Goal: Find specific page/section: Find specific page/section

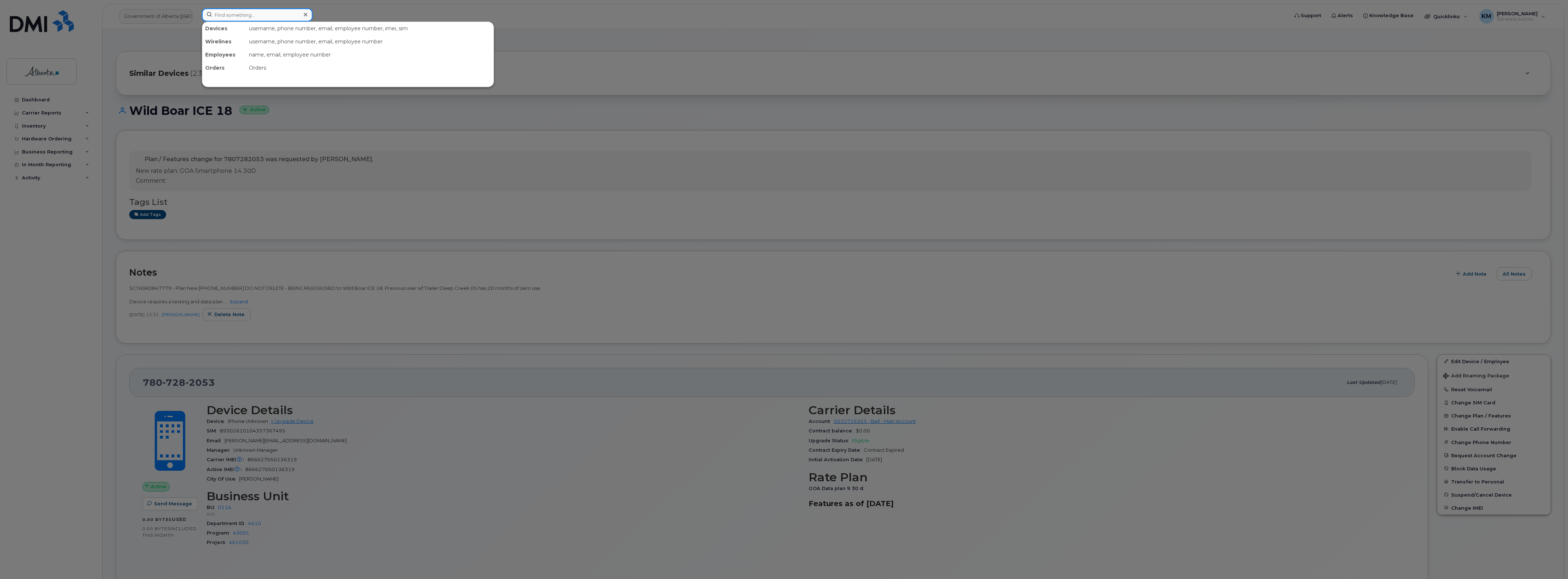
click at [259, 18] on input at bounding box center [257, 15] width 111 height 13
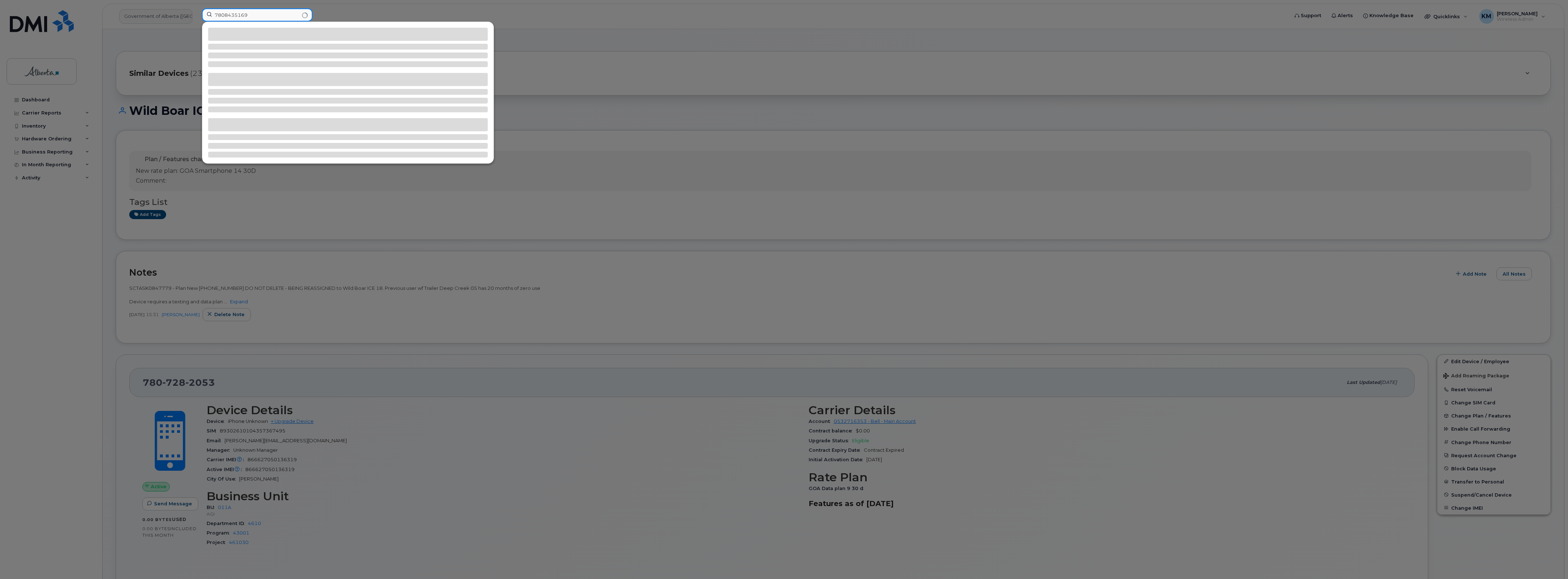
type input "7808435169"
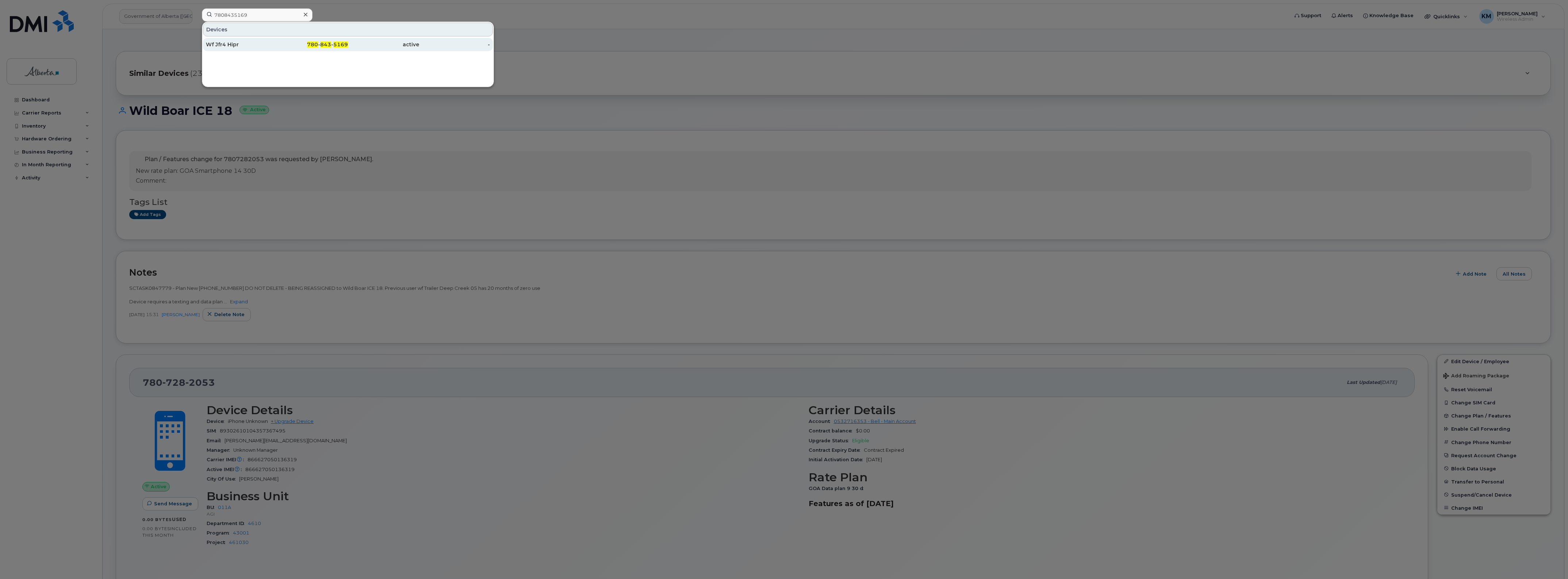
click at [255, 46] on div "Wf Jfr4 Hipr" at bounding box center [241, 44] width 71 height 7
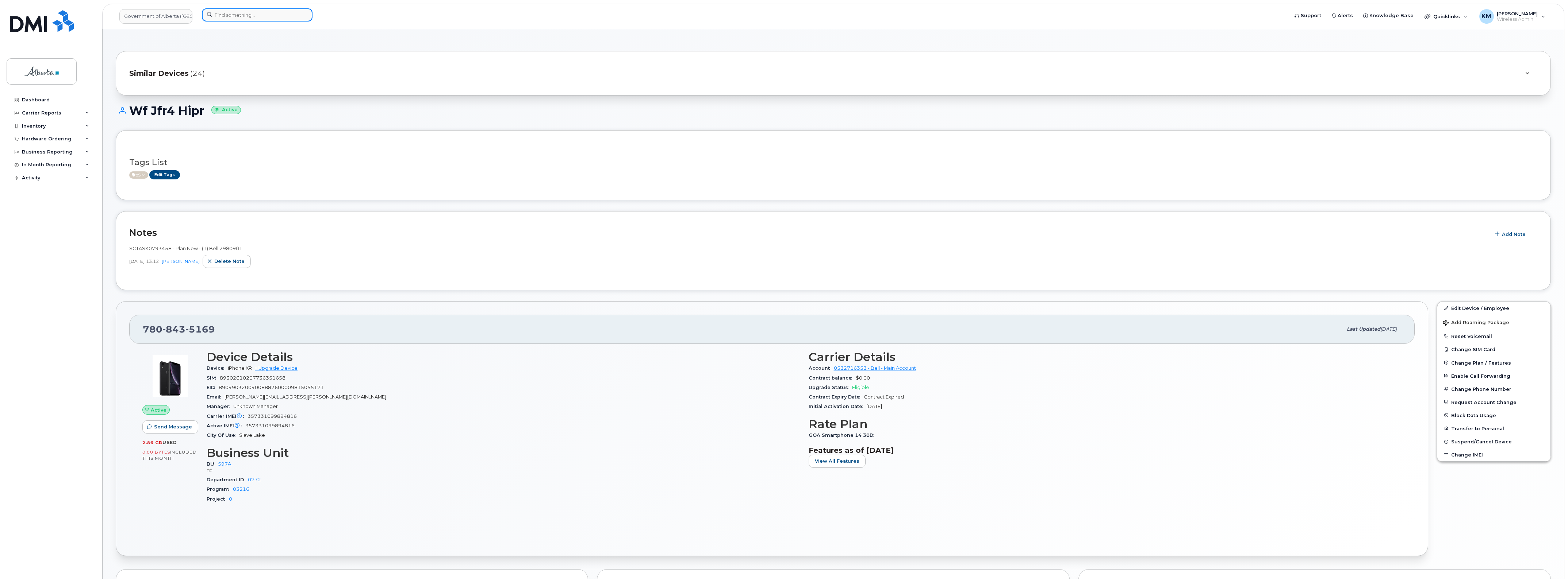
click at [229, 18] on input at bounding box center [257, 15] width 111 height 13
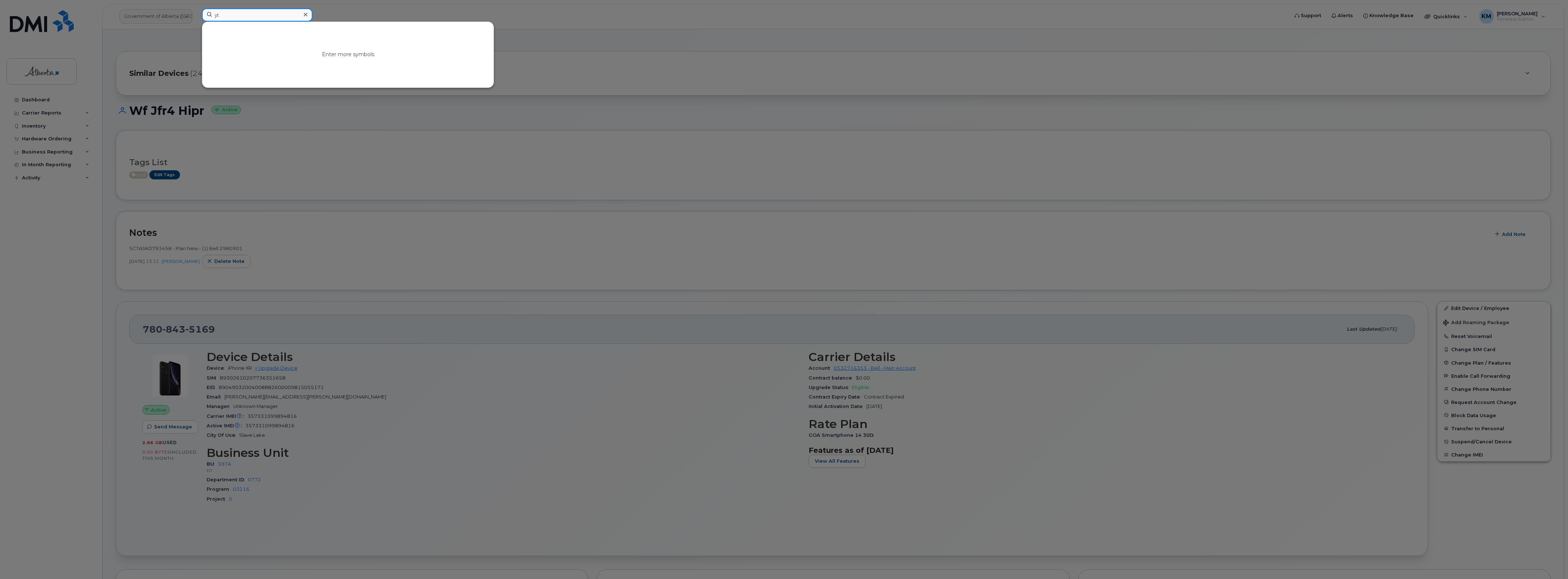
type input "y"
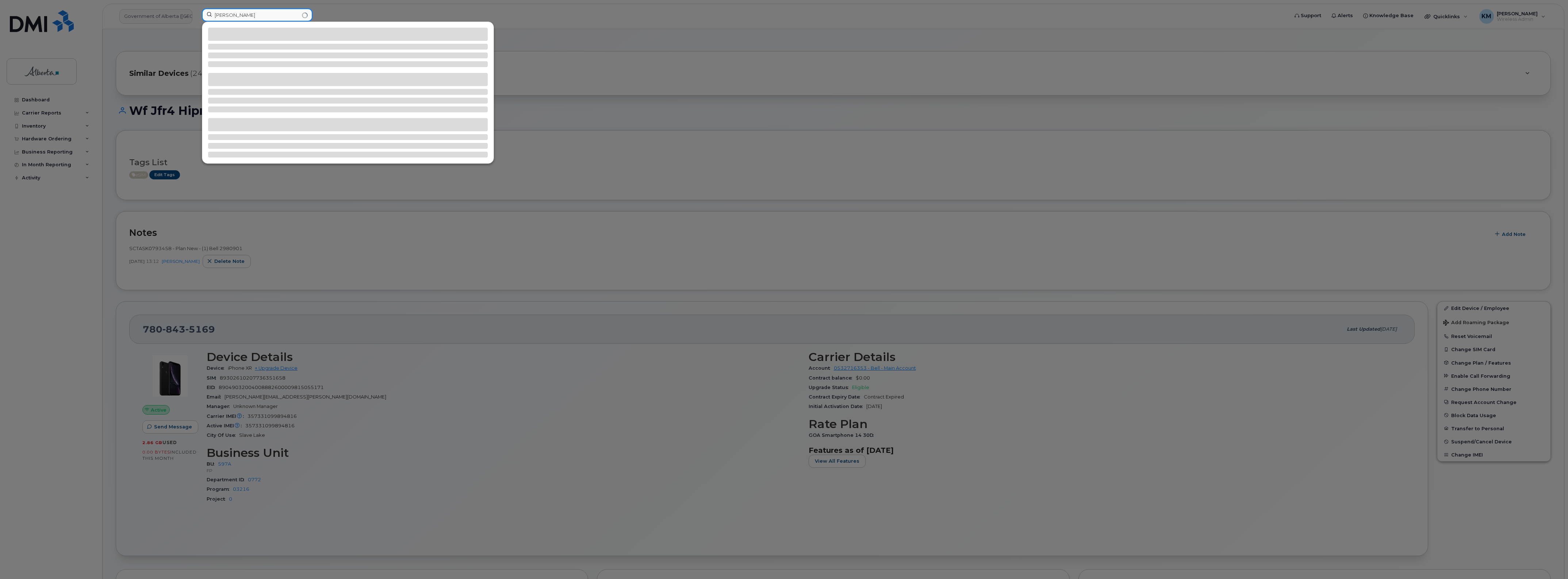
type input "trina gross"
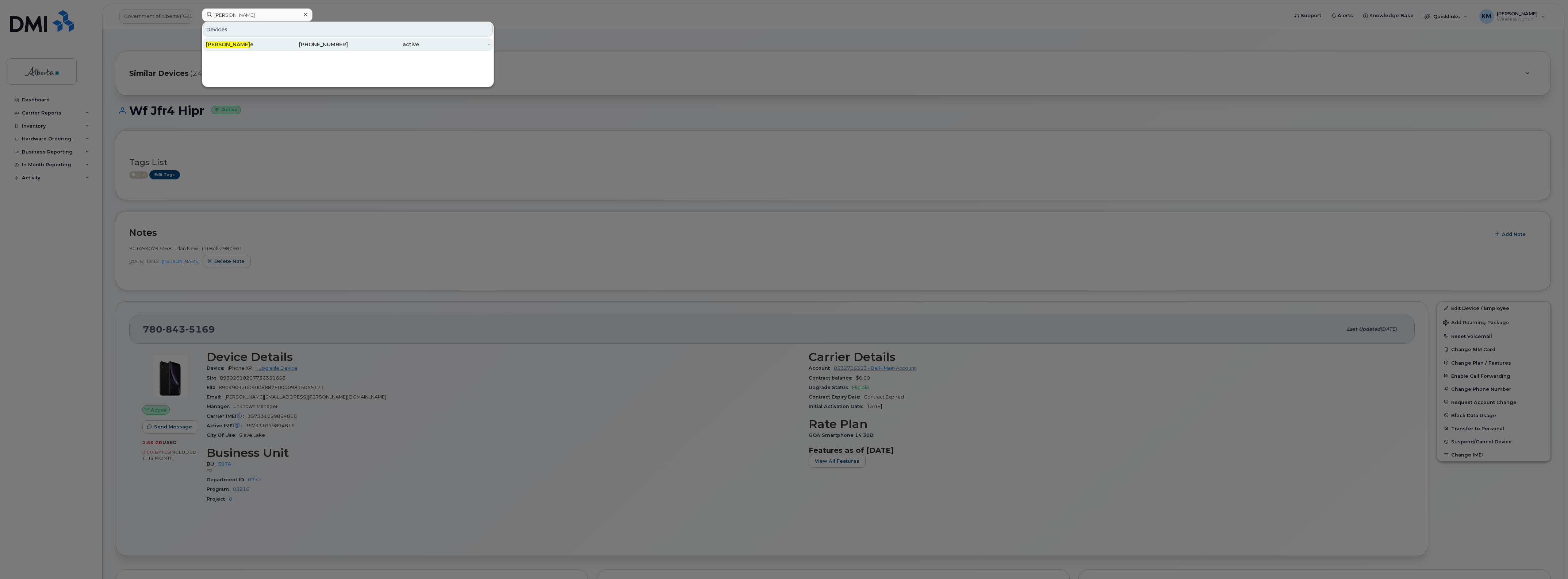
click at [239, 47] on div "Trina Gross e" at bounding box center [241, 44] width 71 height 7
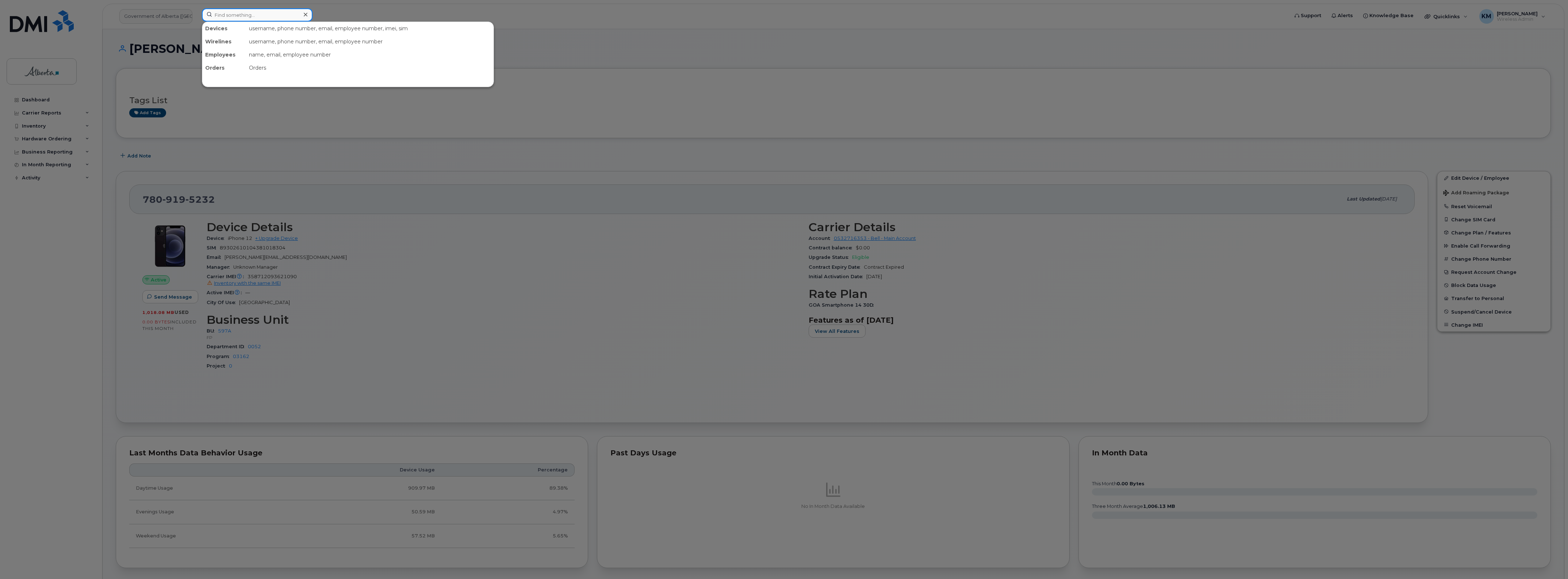
click at [232, 17] on input at bounding box center [257, 15] width 111 height 13
type input "cory davis"
click at [232, 39] on div "Cory Davis" at bounding box center [241, 44] width 71 height 13
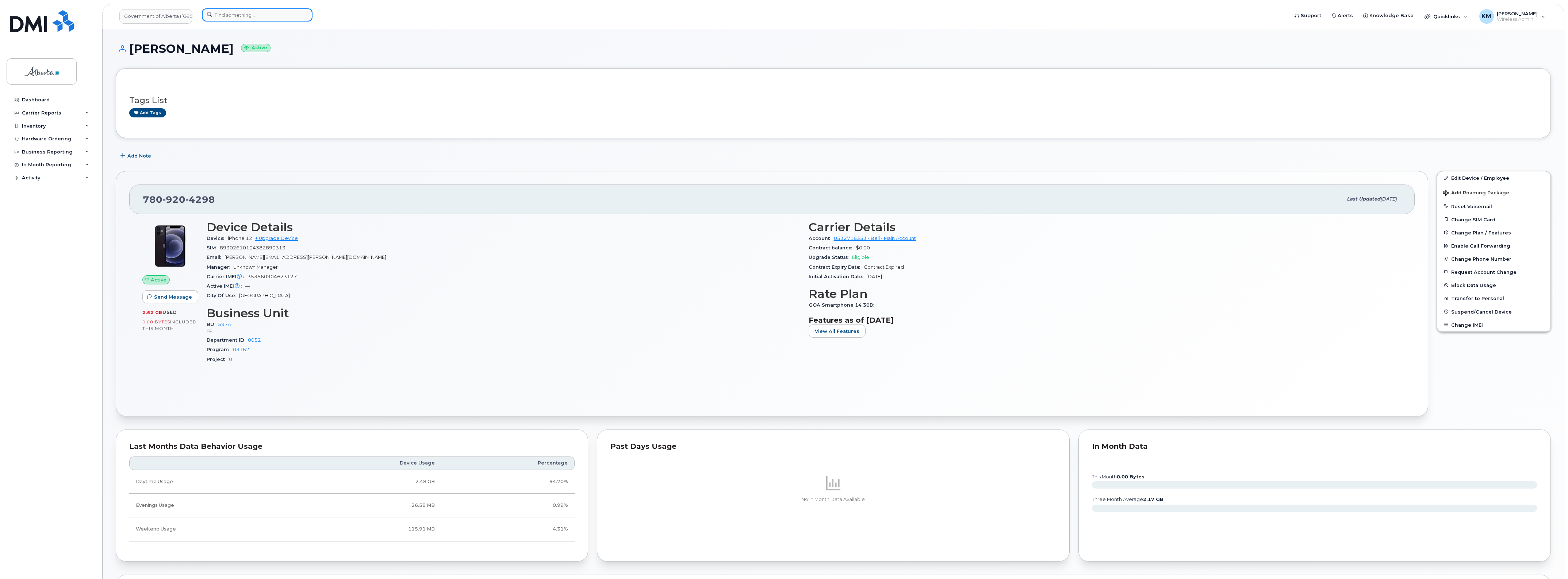
click at [250, 19] on input at bounding box center [257, 15] width 111 height 13
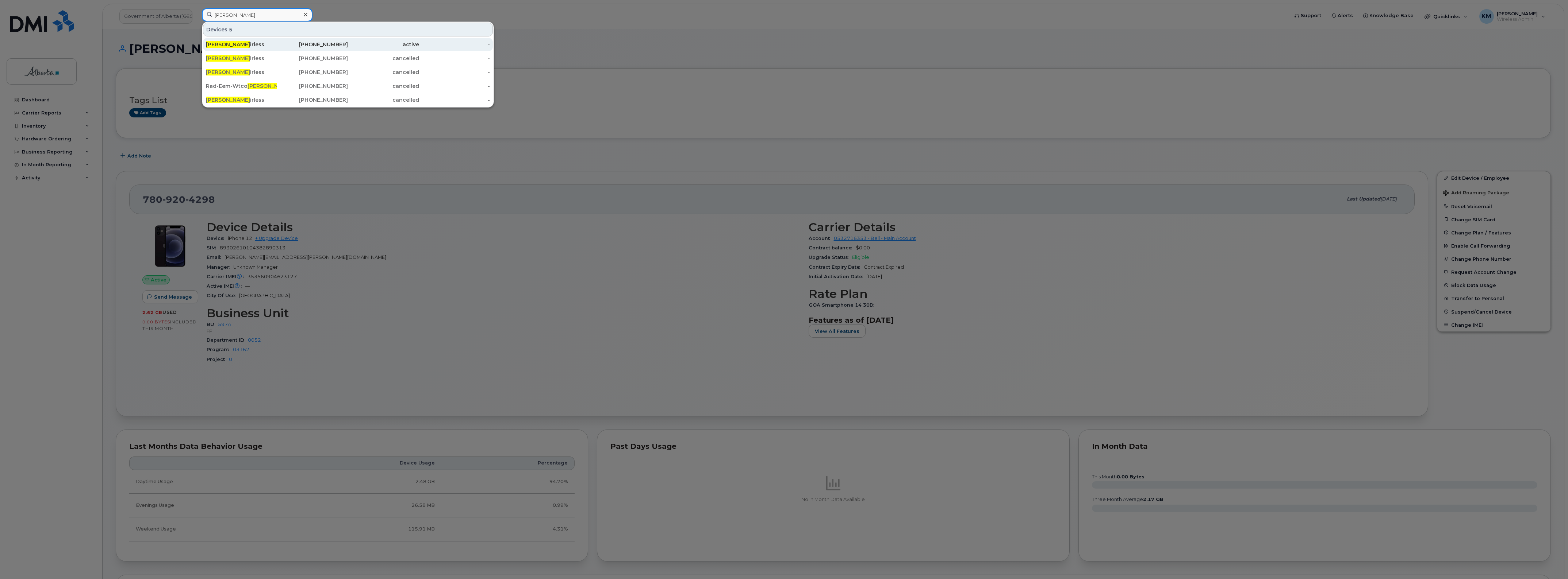
type input "brian fa"
click at [239, 44] on div "Brian Fa irless" at bounding box center [241, 44] width 71 height 7
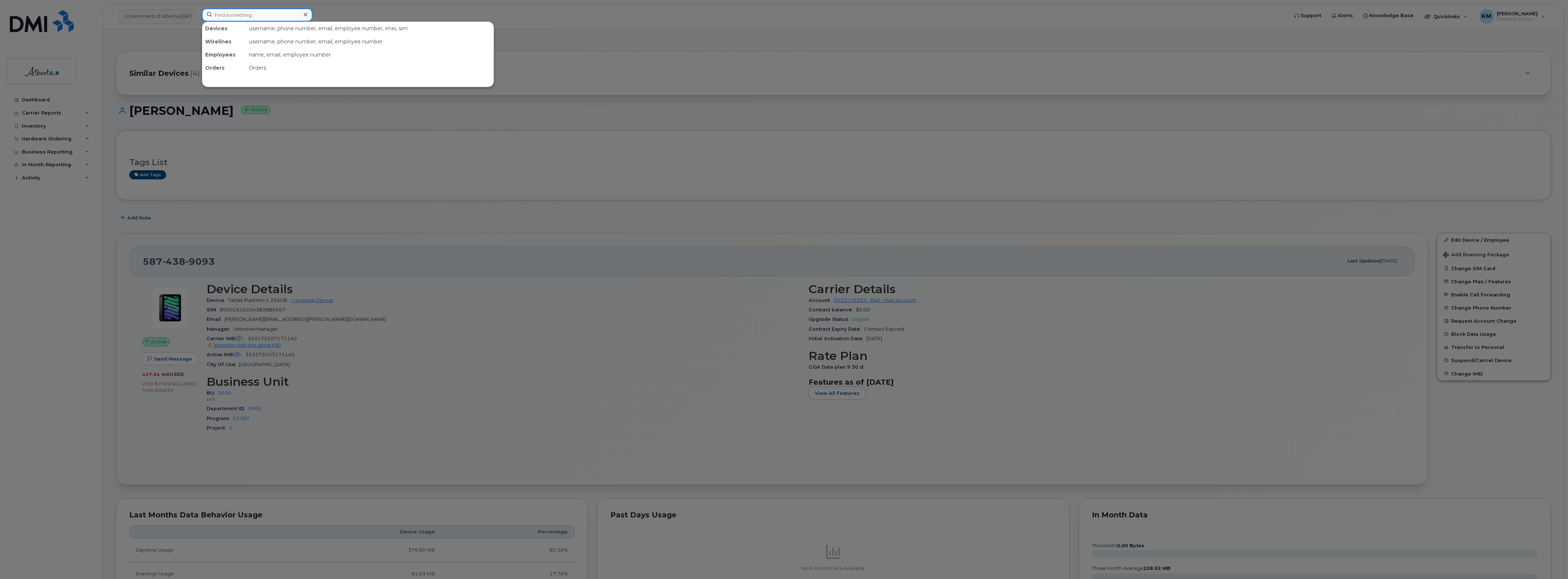
click at [265, 17] on input at bounding box center [257, 15] width 111 height 13
type input "brian wog"
click at [266, 43] on div "[PERSON_NAME]" at bounding box center [241, 44] width 71 height 7
